Goal: Check status: Verify the current state of an ongoing process or item

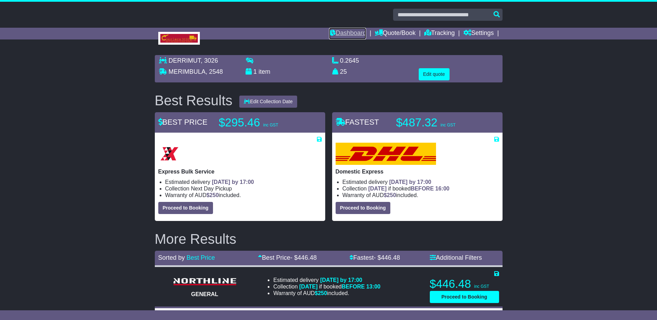
click at [348, 32] on link "Dashboard" at bounding box center [347, 34] width 37 height 12
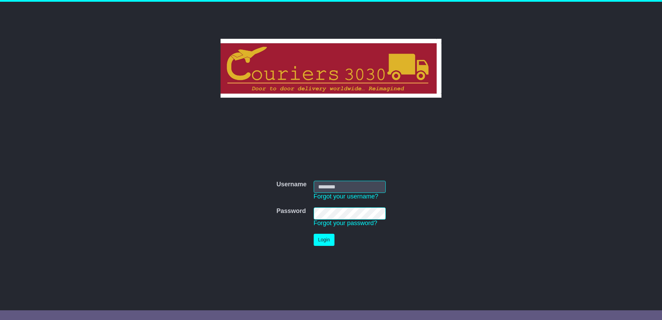
type input "********"
click at [320, 237] on button "Login" at bounding box center [324, 240] width 21 height 12
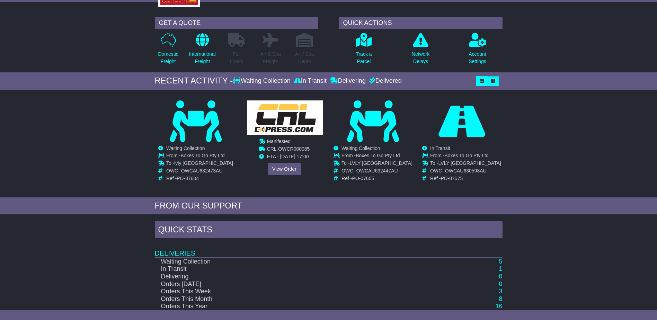
scroll to position [67, 0]
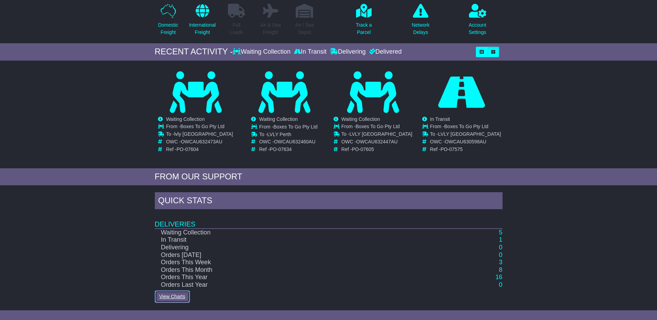
click at [172, 295] on link "View Charts" at bounding box center [172, 296] width 35 height 12
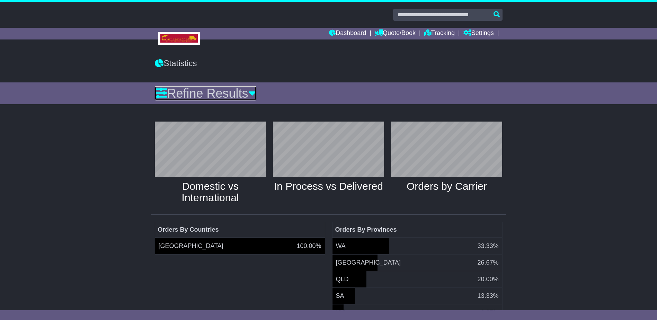
click at [256, 92] on icon at bounding box center [252, 93] width 8 height 12
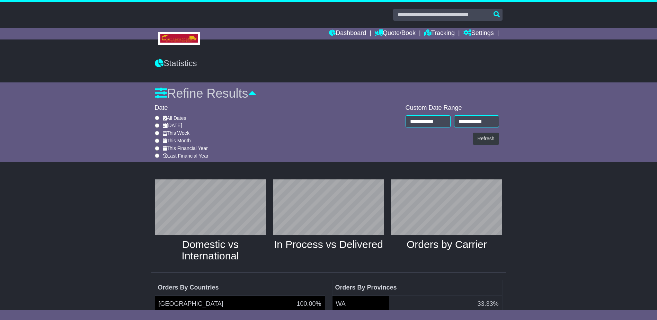
click at [163, 140] on icon at bounding box center [165, 140] width 4 height 5
click at [483, 136] on button "Refresh" at bounding box center [486, 139] width 26 height 12
type input "**********"
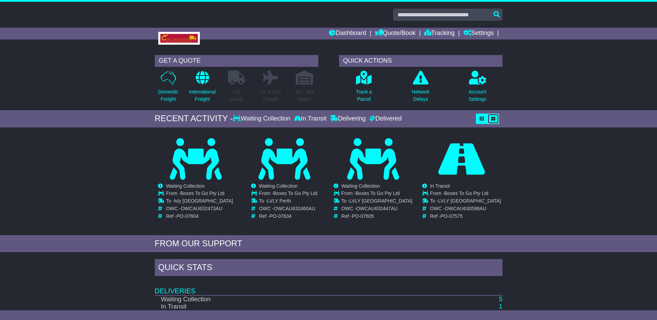
click at [493, 118] on icon "button" at bounding box center [493, 119] width 4 height 4
click at [483, 117] on icon "button" at bounding box center [482, 119] width 4 height 4
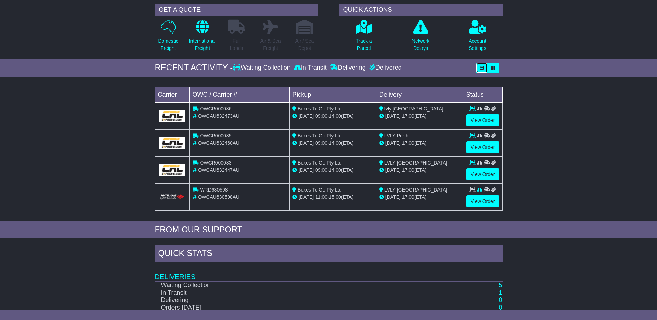
scroll to position [104, 0]
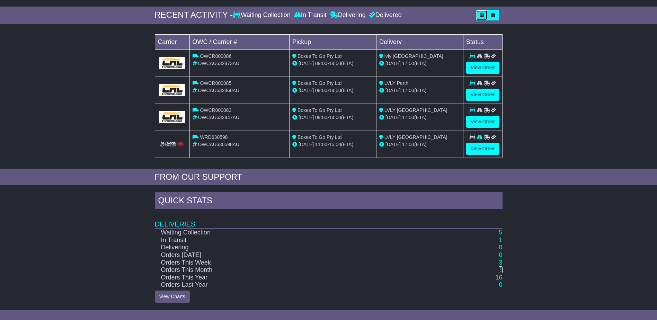
click at [501, 269] on link "8" at bounding box center [500, 269] width 3 height 7
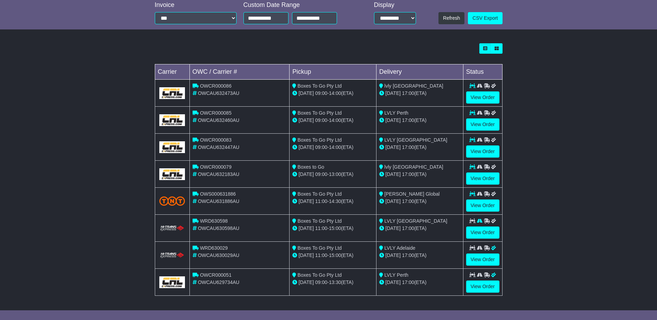
scroll to position [161, 0]
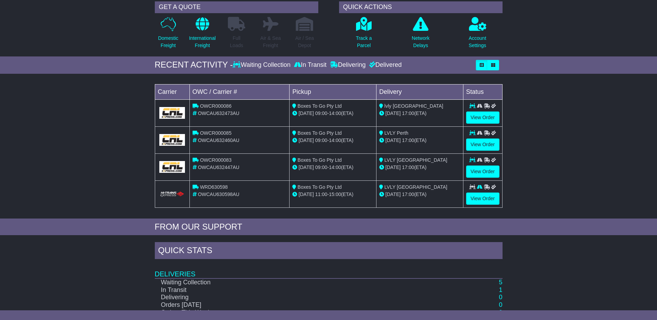
scroll to position [104, 0]
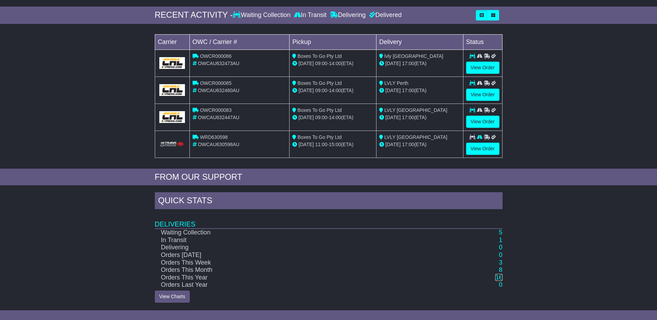
click at [499, 277] on link "16" at bounding box center [498, 277] width 7 height 7
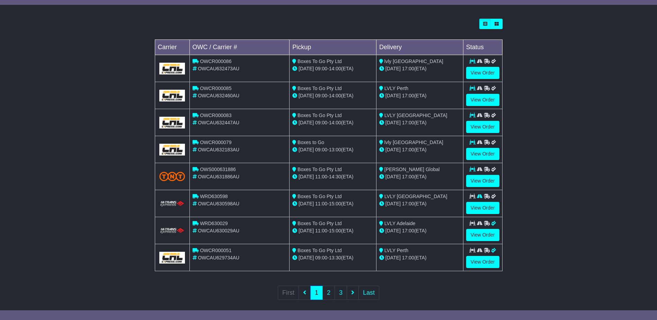
scroll to position [192, 0]
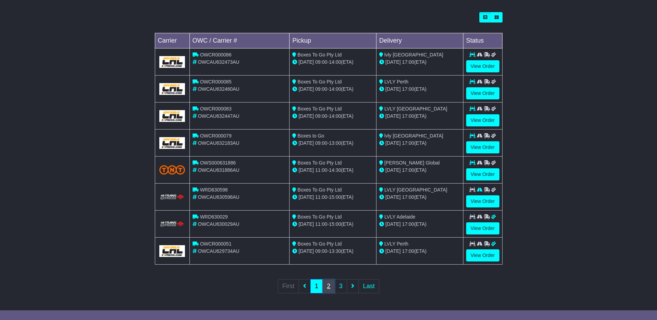
click at [328, 284] on link "2" at bounding box center [328, 286] width 12 height 14
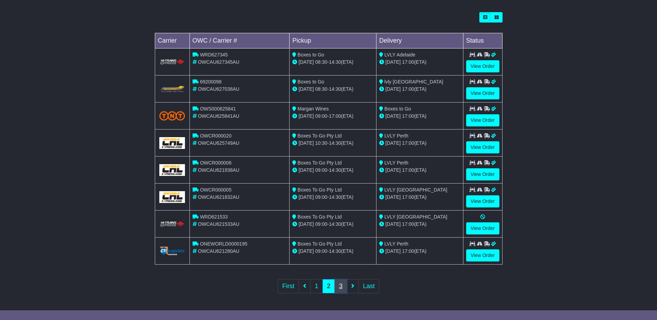
click at [340, 287] on link "3" at bounding box center [340, 286] width 12 height 14
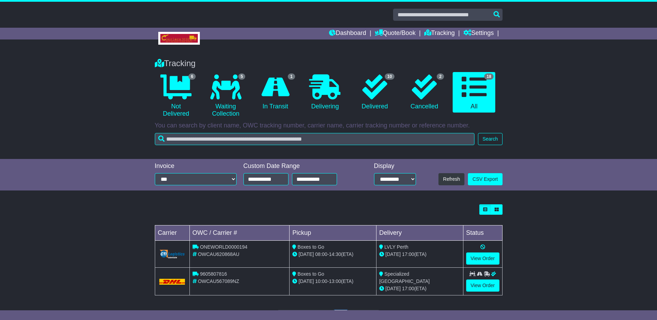
scroll to position [30, 0]
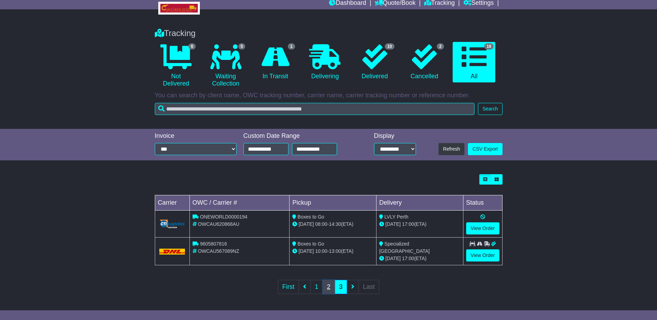
click at [328, 286] on link "2" at bounding box center [328, 287] width 12 height 14
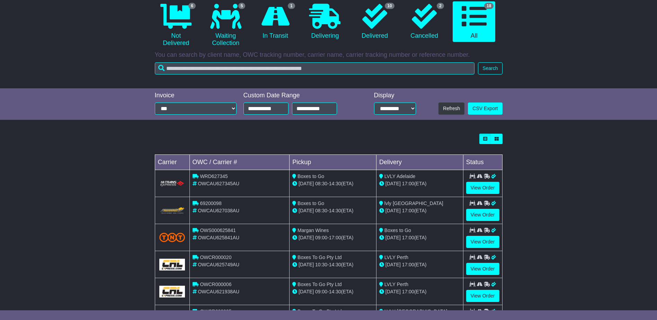
scroll to position [192, 0]
